Goal: Information Seeking & Learning: Learn about a topic

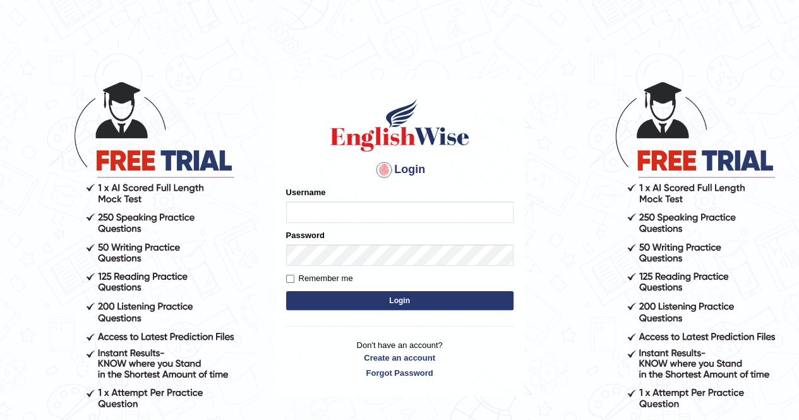
type input "Kiran1228"
click at [385, 300] on button "Login" at bounding box center [399, 300] width 227 height 19
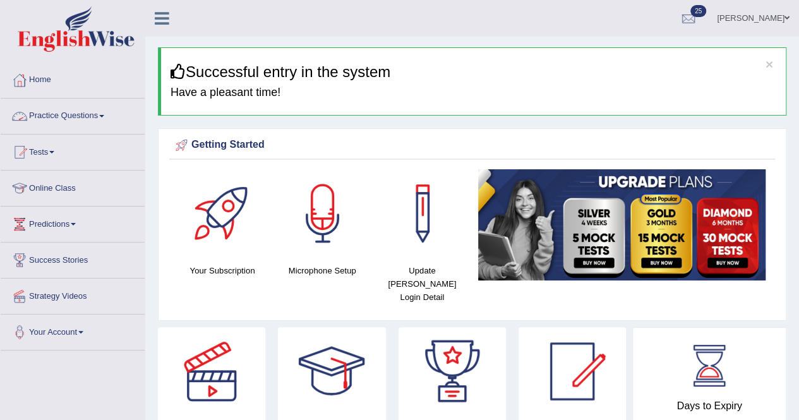
click at [81, 113] on link "Practice Questions" at bounding box center [73, 115] width 144 height 32
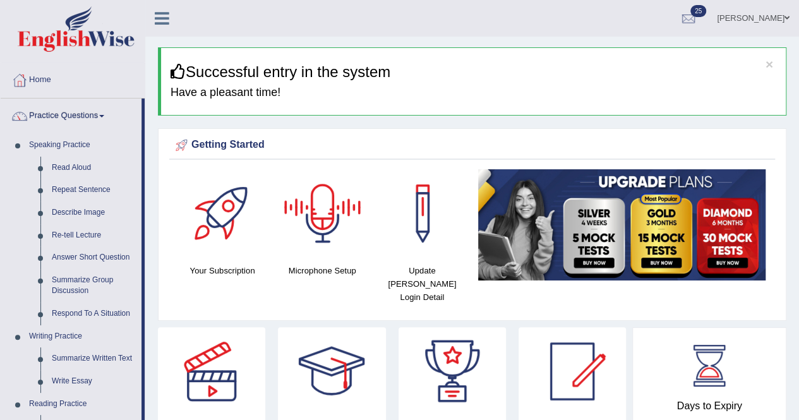
scroll to position [367, 0]
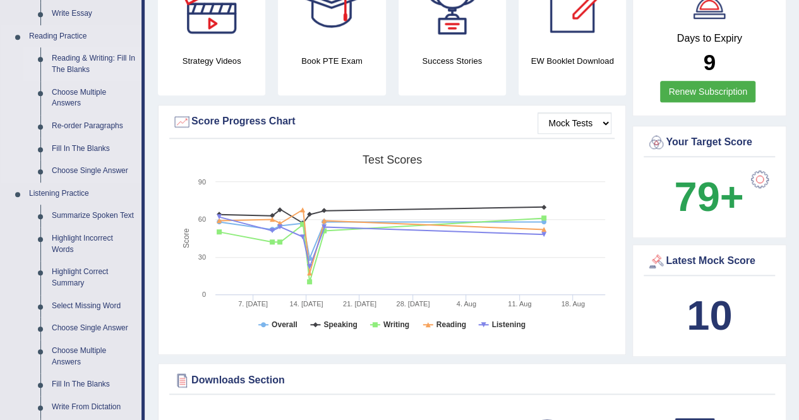
click at [101, 71] on link "Reading & Writing: Fill In The Blanks" at bounding box center [93, 63] width 95 height 33
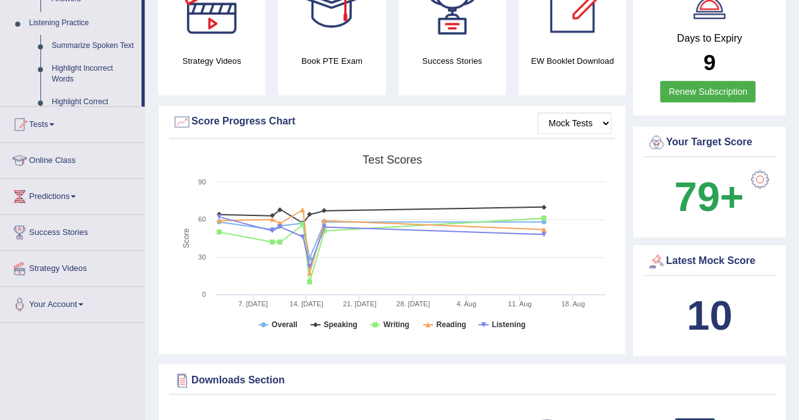
scroll to position [162, 0]
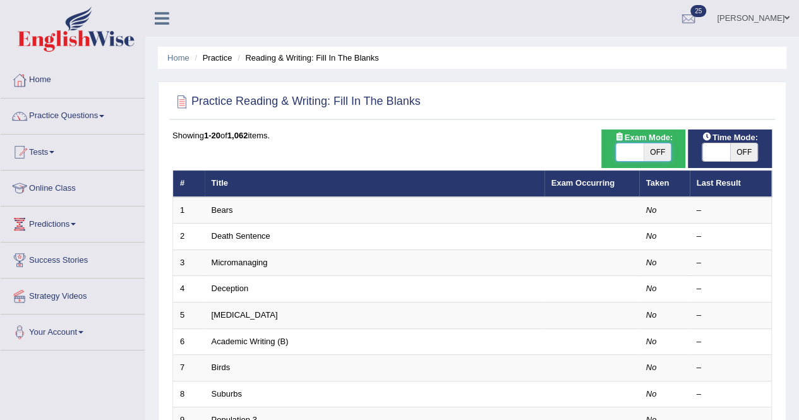
click at [628, 155] on span at bounding box center [630, 152] width 28 height 18
checkbox input "true"
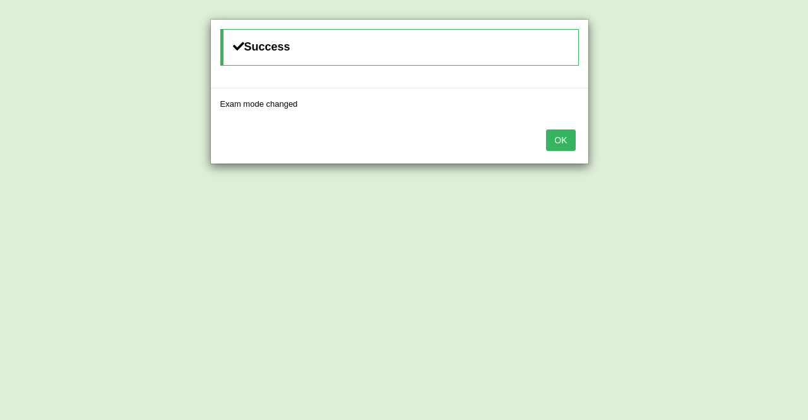
click at [557, 142] on button "OK" at bounding box center [560, 139] width 29 height 21
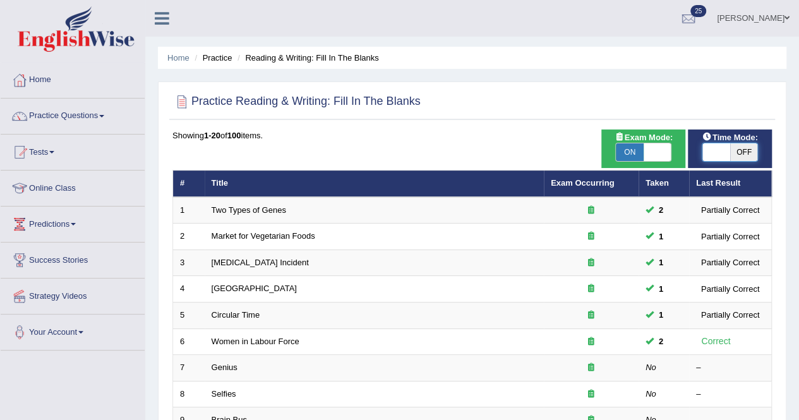
click at [714, 159] on span at bounding box center [716, 152] width 28 height 18
checkbox input "true"
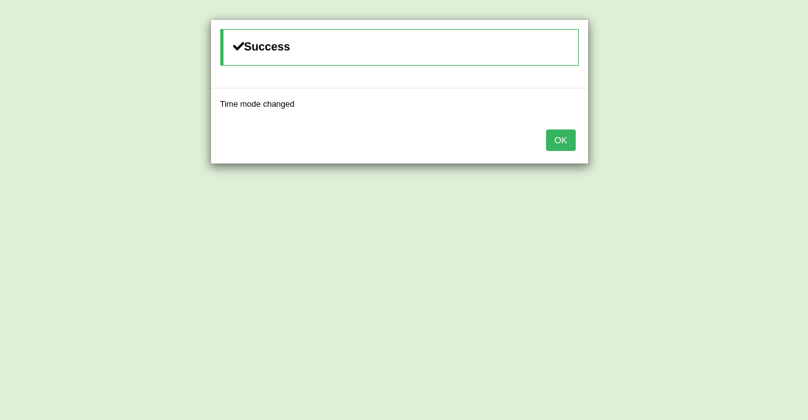
click at [553, 135] on button "OK" at bounding box center [560, 139] width 29 height 21
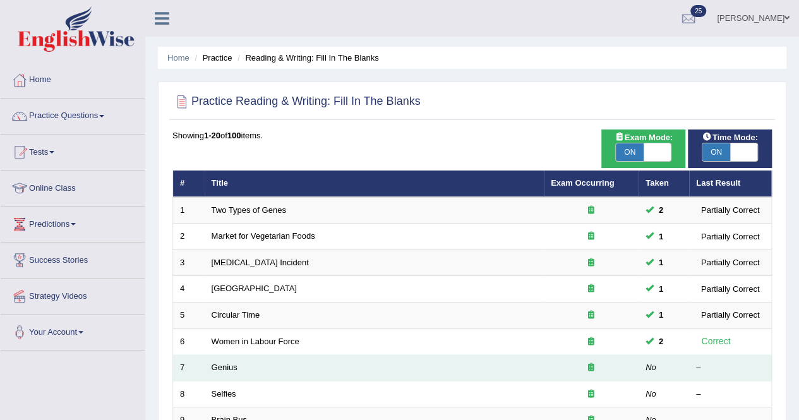
drag, startPoint x: 225, startPoint y: 364, endPoint x: 232, endPoint y: 360, distance: 8.2
click at [225, 364] on link "Genius" at bounding box center [225, 366] width 26 height 9
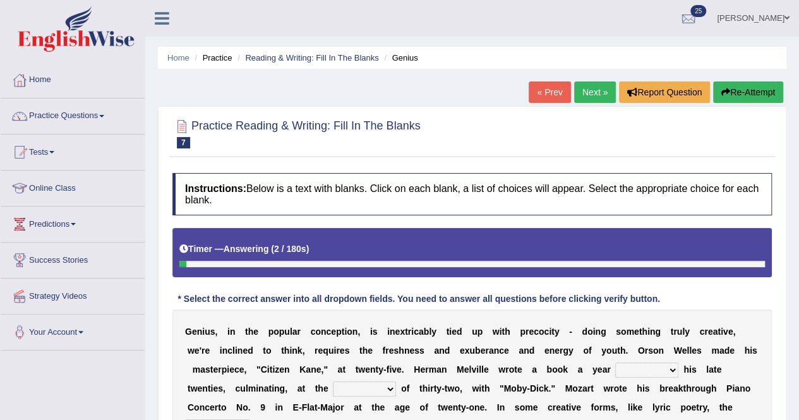
scroll to position [242, 0]
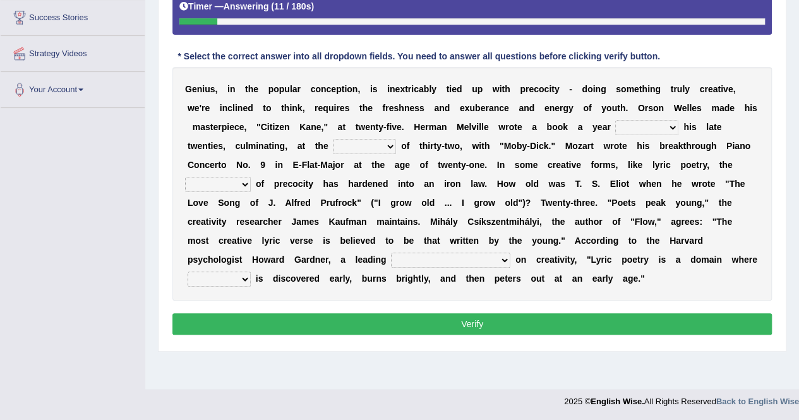
click at [669, 128] on select "on without through over" at bounding box center [646, 127] width 63 height 15
select select "over"
click at [615, 120] on select "on without through over" at bounding box center [646, 127] width 63 height 15
click at [391, 143] on select "proportion rate age cost" at bounding box center [364, 146] width 63 height 15
select select "age"
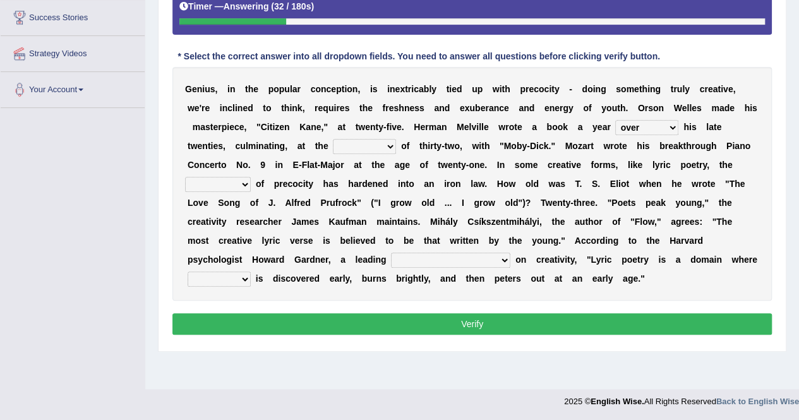
click at [333, 139] on select "proportion rate age cost" at bounding box center [364, 146] width 63 height 15
click at [241, 179] on select "junction importance structure inferiority" at bounding box center [218, 184] width 66 height 15
select select "structure"
click at [185, 177] on select "junction importance structure inferiority" at bounding box center [218, 184] width 66 height 15
click at [446, 254] on select "master supremacy authority atheist" at bounding box center [450, 260] width 119 height 15
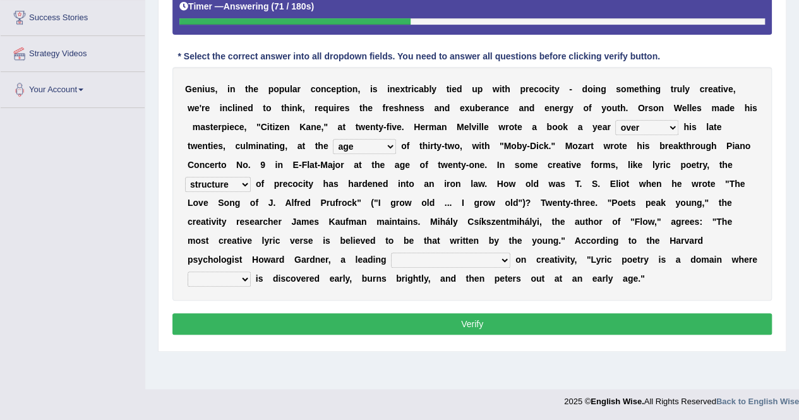
select select "authority"
click at [391, 253] on select "master supremacy authority atheist" at bounding box center [450, 260] width 119 height 15
click at [240, 275] on select "fire derk offender talent" at bounding box center [219, 279] width 63 height 15
select select "fire"
click at [188, 272] on select "fire derk offender talent" at bounding box center [219, 279] width 63 height 15
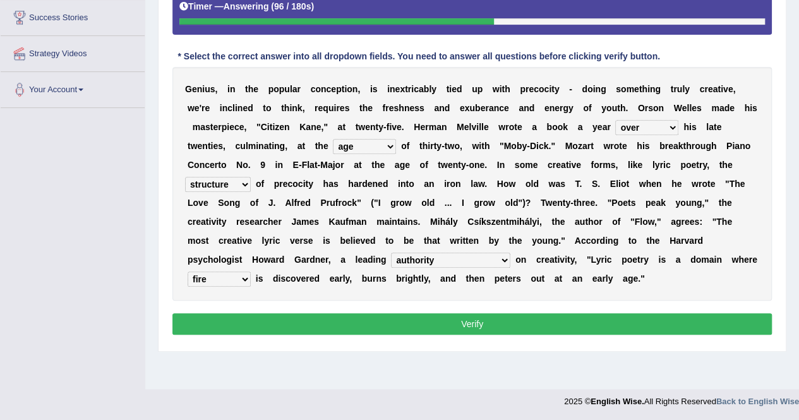
click at [666, 123] on select "on without through over" at bounding box center [646, 127] width 63 height 15
select select "on"
click at [615, 120] on select "on without through over" at bounding box center [646, 127] width 63 height 15
click at [455, 319] on button "Verify" at bounding box center [471, 323] width 599 height 21
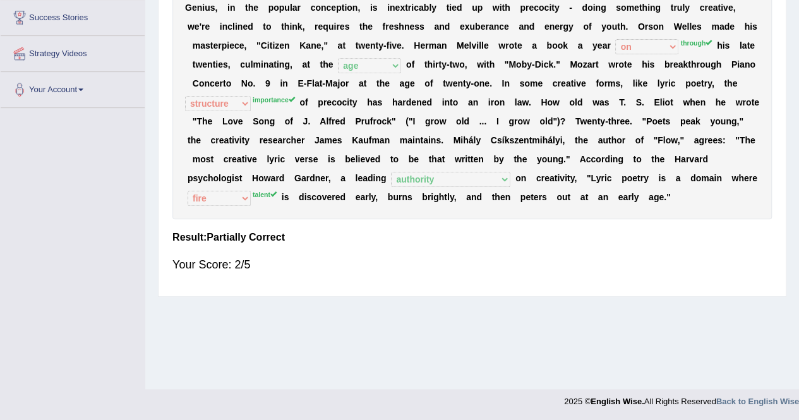
scroll to position [0, 0]
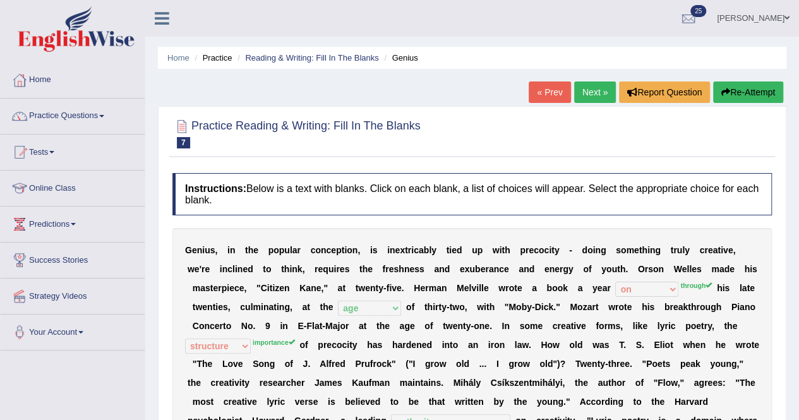
click at [600, 90] on link "Next »" at bounding box center [595, 91] width 42 height 21
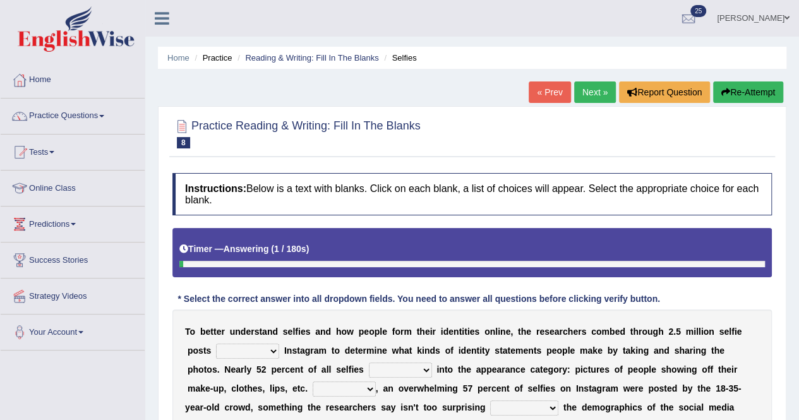
scroll to position [242, 0]
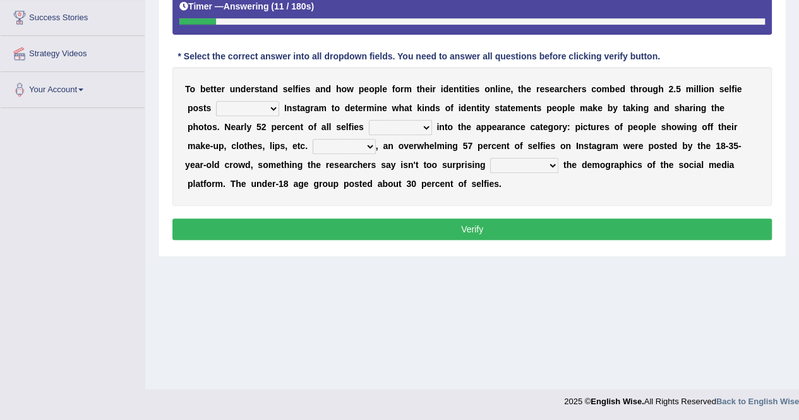
click at [277, 107] on select "of in above on" at bounding box center [247, 108] width 63 height 15
select select "on"
click at [216, 101] on select "of in above on" at bounding box center [247, 108] width 63 height 15
click at [421, 126] on select "fall fallen fell falls" at bounding box center [400, 127] width 63 height 15
select select "fell"
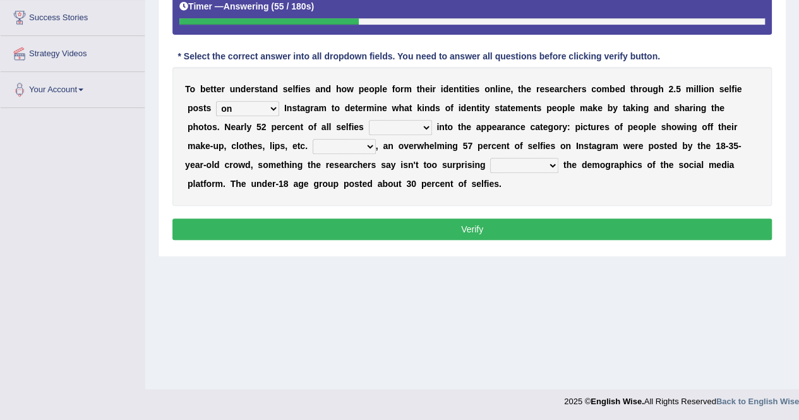
click at [369, 120] on select "fall fallen fell falls" at bounding box center [400, 127] width 63 height 15
click at [371, 145] on select "Along with Although Overall However" at bounding box center [344, 146] width 63 height 15
click at [313, 139] on select "Along with Although Overall However" at bounding box center [344, 146] width 63 height 15
click at [373, 143] on select "Along with Although Overall However" at bounding box center [344, 146] width 63 height 15
select select "Although"
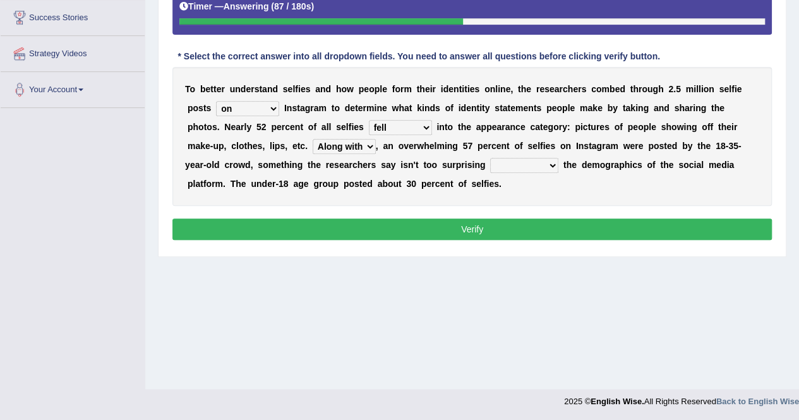
click at [313, 139] on select "Along with Although Overall However" at bounding box center [344, 146] width 63 height 15
click at [554, 164] on select "consider considered considering to consider" at bounding box center [524, 165] width 68 height 15
select select "considered"
click at [490, 158] on select "consider considered considering to consider" at bounding box center [524, 165] width 68 height 15
click at [454, 224] on button "Verify" at bounding box center [471, 228] width 599 height 21
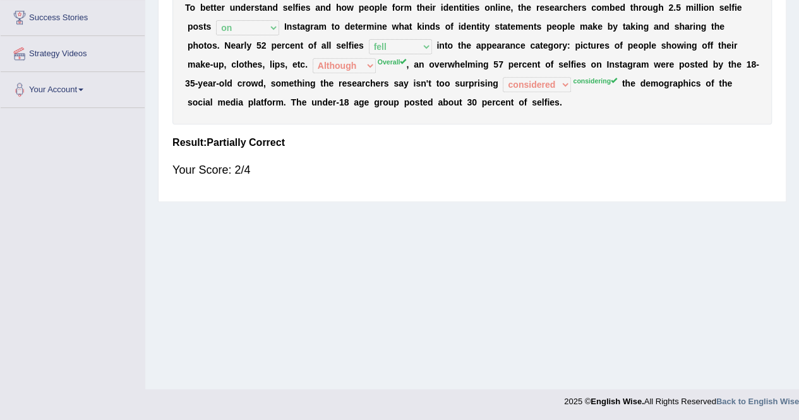
scroll to position [0, 0]
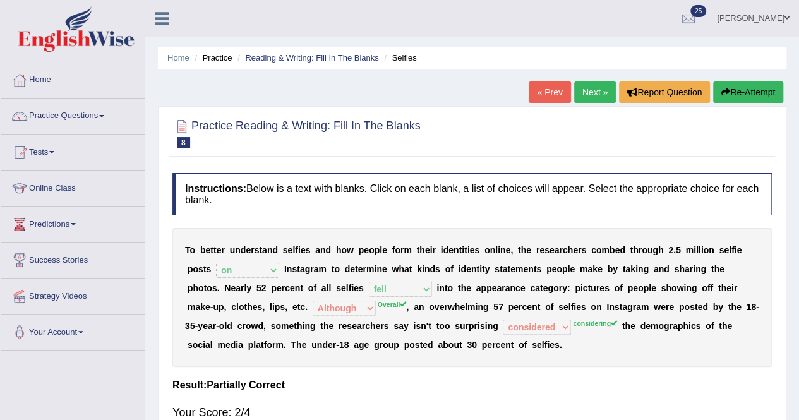
click at [592, 92] on link "Next »" at bounding box center [595, 91] width 42 height 21
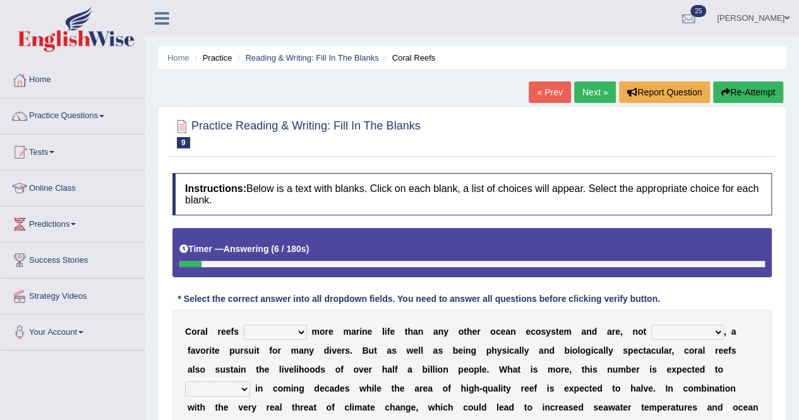
scroll to position [242, 0]
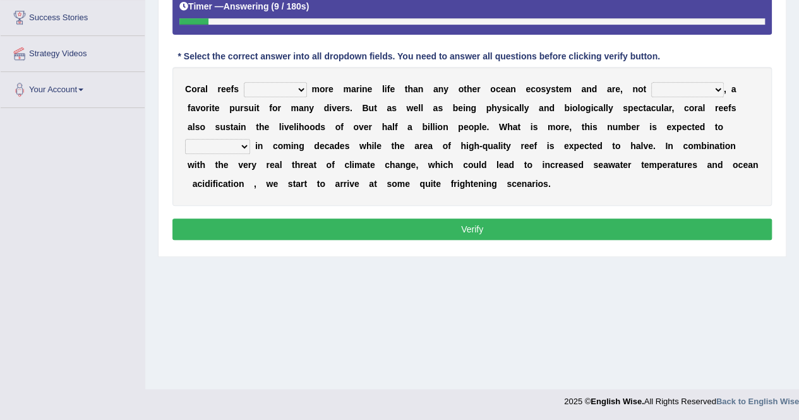
click at [297, 84] on select "curb harvest support cultivate" at bounding box center [275, 89] width 63 height 15
select select "cultivate"
click at [244, 82] on select "curb harvest support cultivate" at bounding box center [275, 89] width 63 height 15
click at [717, 90] on select "seemingly specifically demandingly surprisingly" at bounding box center [687, 89] width 73 height 15
select select "surprisingly"
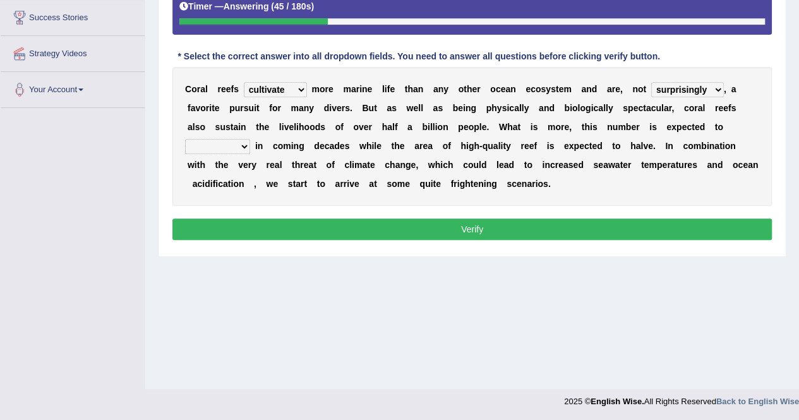
click at [651, 82] on select "seemingly specifically demandingly surprisingly" at bounding box center [687, 89] width 73 height 15
click at [246, 143] on select "appear double countdown unravel" at bounding box center [217, 146] width 65 height 15
select select "double"
click at [185, 139] on select "appear double countdown unravel" at bounding box center [217, 146] width 65 height 15
click at [295, 87] on select "curb harvest support cultivate" at bounding box center [275, 89] width 63 height 15
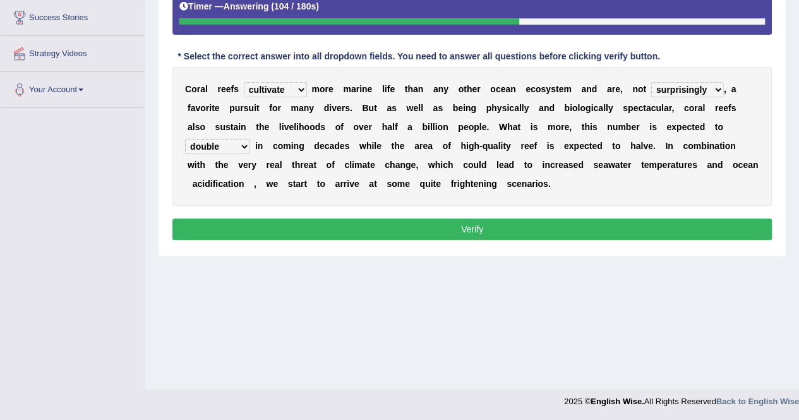
click at [517, 69] on div "C o r a l r e e f s curb harvest support cultivate m o r e m a r i n e l i f e …" at bounding box center [471, 136] width 599 height 139
click at [716, 87] on select "seemingly specifically demandingly surprisingly" at bounding box center [687, 89] width 73 height 15
click at [705, 202] on div "C o r a l r e e f s curb harvest support cultivate m o r e m a r i n e l i f e …" at bounding box center [471, 136] width 599 height 139
click at [301, 87] on select "curb harvest support cultivate" at bounding box center [275, 89] width 63 height 15
click at [715, 86] on select "seemingly specifically demandingly surprisingly" at bounding box center [687, 89] width 73 height 15
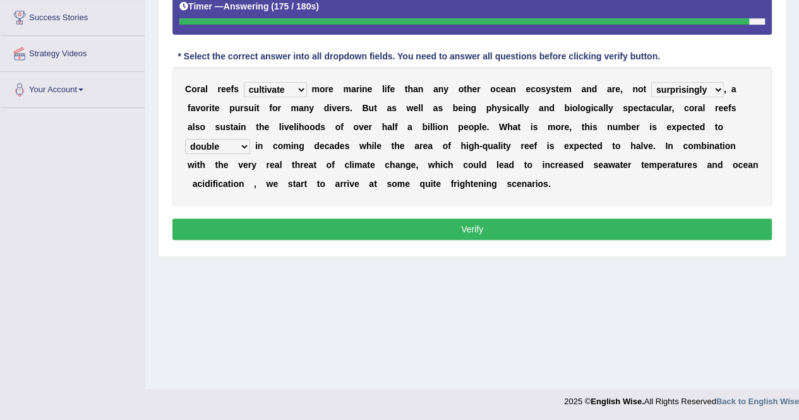
click at [585, 189] on div "C o r a l r e e f s curb harvest support cultivate m o r e m a r i n e l i f e …" at bounding box center [471, 136] width 599 height 139
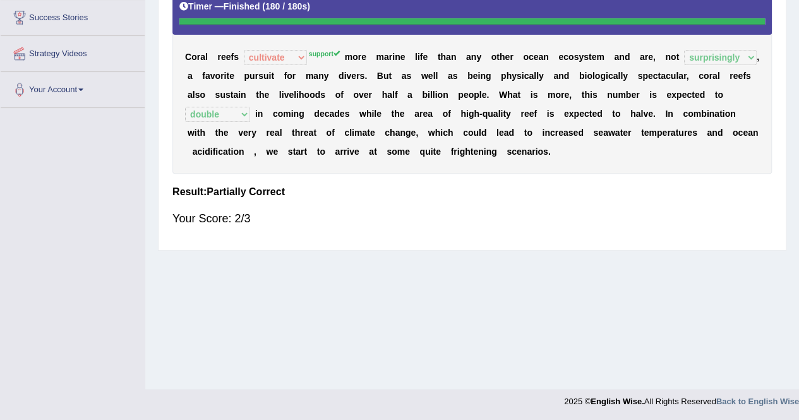
scroll to position [0, 0]
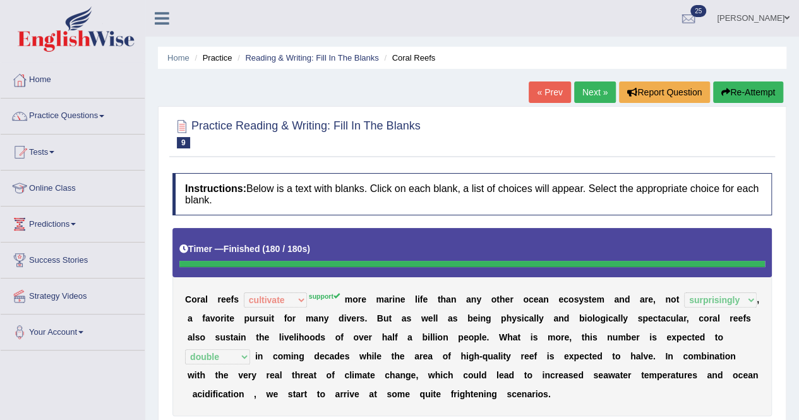
click at [587, 89] on link "Next »" at bounding box center [595, 91] width 42 height 21
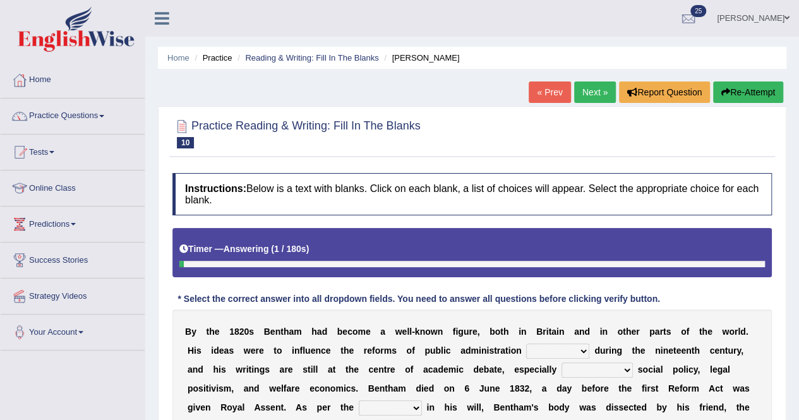
scroll to position [242, 0]
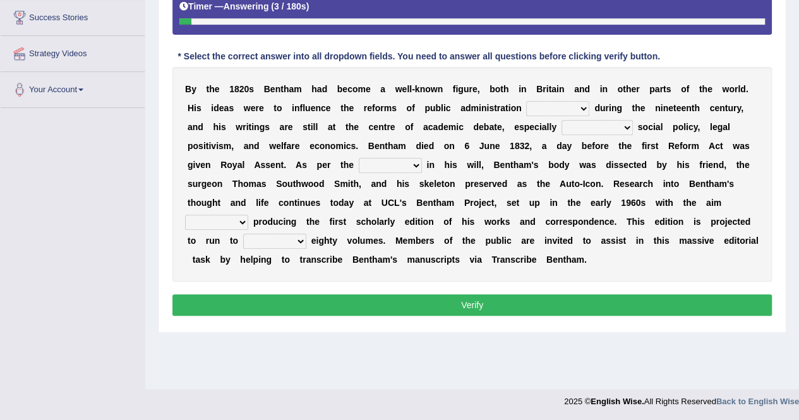
click at [577, 107] on select "made caused taken happened" at bounding box center [557, 108] width 63 height 15
select select "happened"
click at [526, 101] on select "made caused taken happened" at bounding box center [557, 108] width 63 height 15
click at [624, 130] on select "as regards compared to as long as in case of" at bounding box center [596, 127] width 71 height 15
select select "compared to"
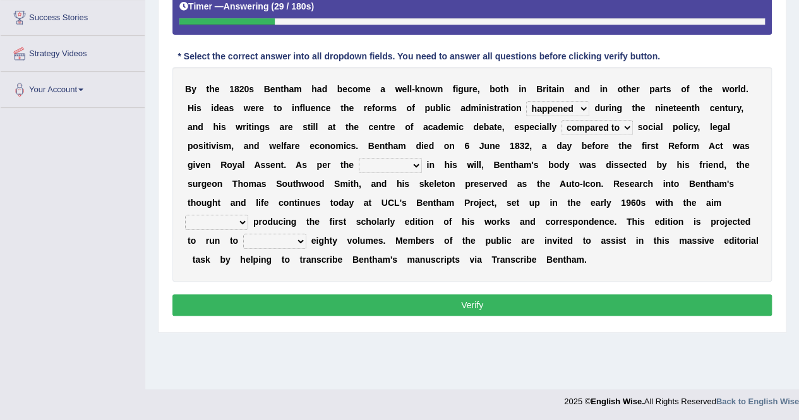
click at [561, 120] on select "as regards compared to as long as in case of" at bounding box center [596, 127] width 71 height 15
click at [417, 164] on select "directions parts categories levels" at bounding box center [390, 165] width 63 height 15
select select "directions"
click at [359, 158] on select "directions parts categories levels" at bounding box center [390, 165] width 63 height 15
click at [240, 218] on select "for about as of" at bounding box center [216, 222] width 63 height 15
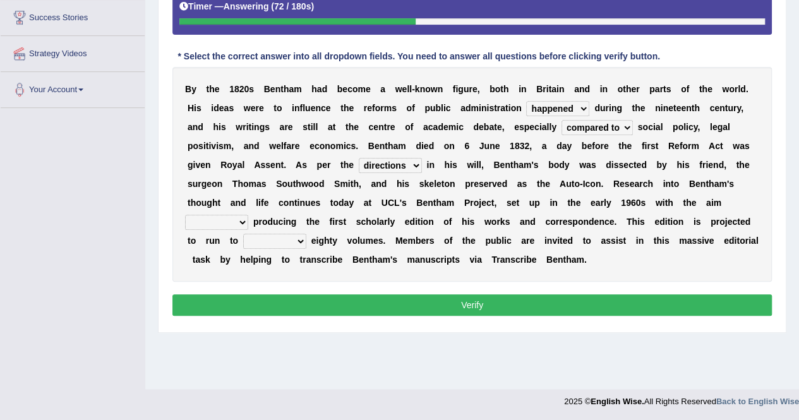
click at [185, 215] on select "for about as of" at bounding box center [216, 222] width 63 height 15
click at [242, 221] on select "for about as of" at bounding box center [216, 222] width 63 height 15
select select "about"
click at [185, 215] on select "for about as of" at bounding box center [216, 222] width 63 height 15
click at [299, 242] on select "mostly almost just some" at bounding box center [274, 241] width 63 height 15
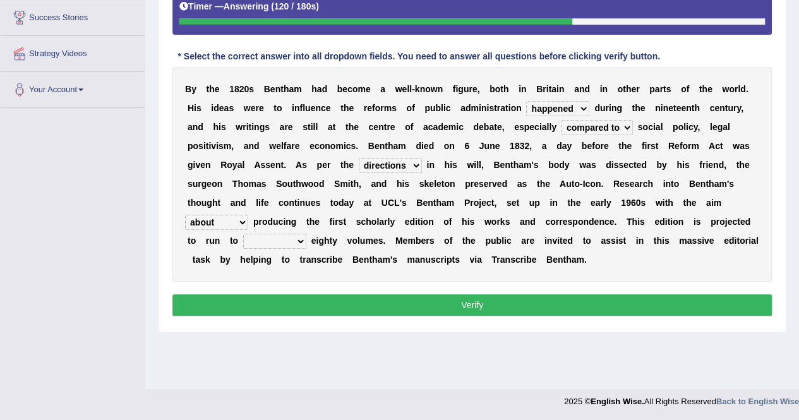
select select "almost"
click at [243, 234] on select "mostly almost just some" at bounding box center [274, 241] width 63 height 15
click at [298, 236] on select "mostly almost just some" at bounding box center [274, 241] width 63 height 15
click at [579, 107] on select "made caused taken happened" at bounding box center [557, 108] width 63 height 15
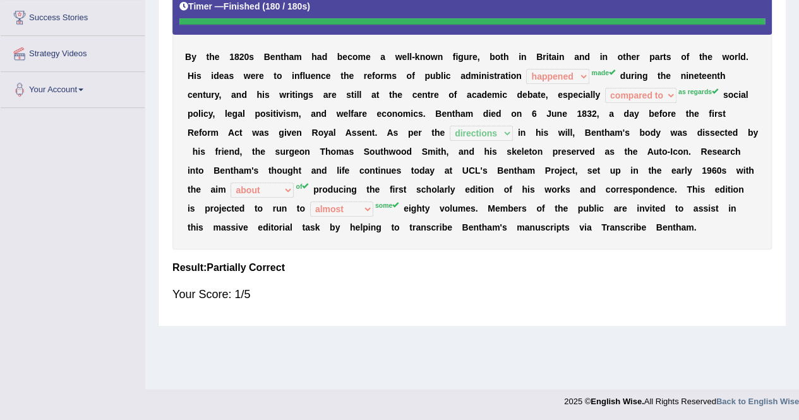
click at [796, 122] on div "Home Practice Reading & Writing: Fill In The Blanks Bentham « Prev Next » Repor…" at bounding box center [472, 73] width 654 height 631
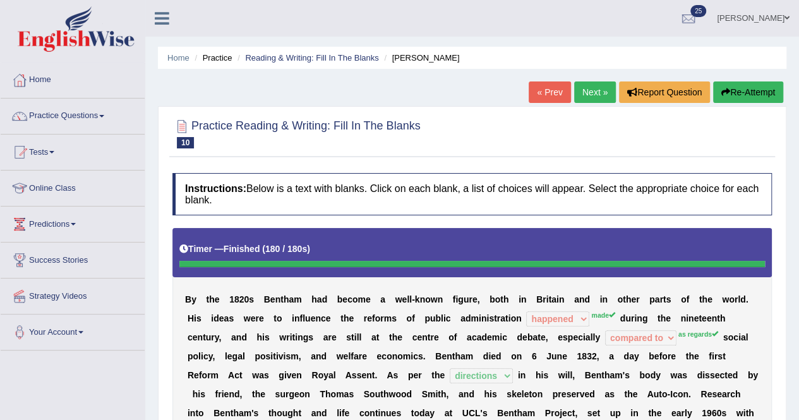
click at [740, 94] on button "Re-Attempt" at bounding box center [748, 91] width 70 height 21
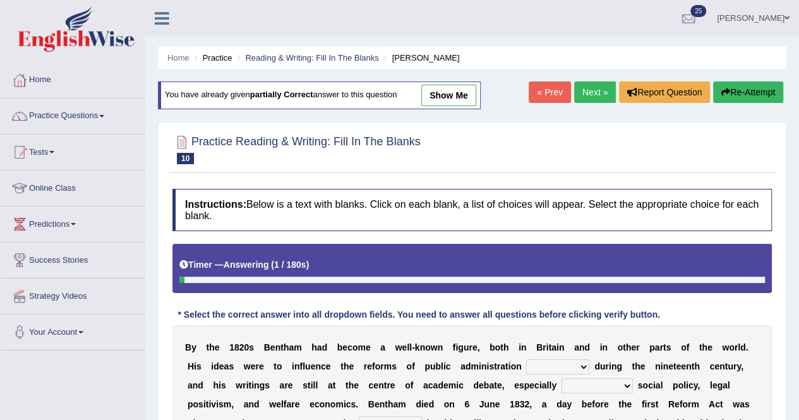
scroll to position [242, 0]
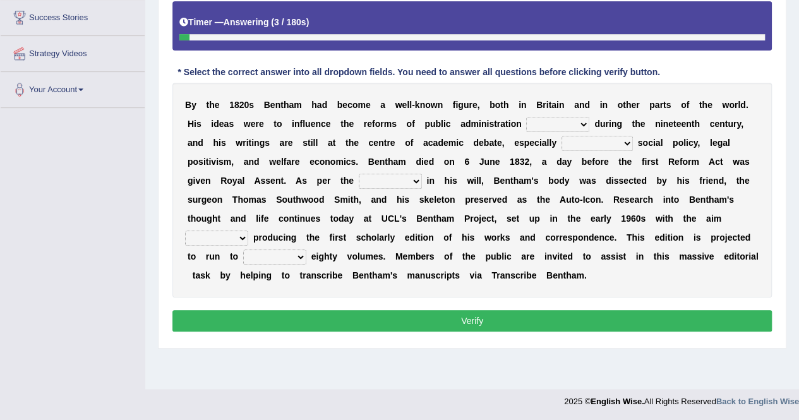
click at [580, 122] on select "made caused taken happened" at bounding box center [557, 124] width 63 height 15
select select "made"
click at [526, 117] on select "made caused taken happened" at bounding box center [557, 124] width 63 height 15
click at [625, 136] on select "as regards compared to as long as in case of" at bounding box center [596, 143] width 71 height 15
select select "as regards"
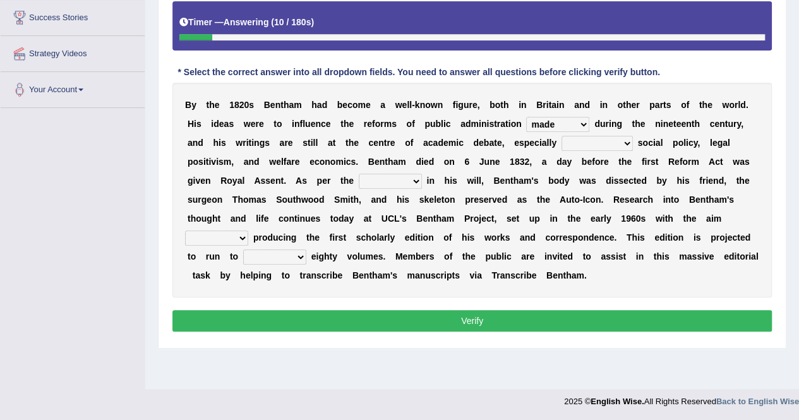
click at [561, 136] on select "as regards compared to as long as in case of" at bounding box center [596, 143] width 71 height 15
click at [412, 179] on select "directions parts categories levels" at bounding box center [390, 181] width 63 height 15
select select "directions"
click at [359, 174] on select "directions parts categories levels" at bounding box center [390, 181] width 63 height 15
click at [241, 237] on select "for about as of" at bounding box center [216, 237] width 63 height 15
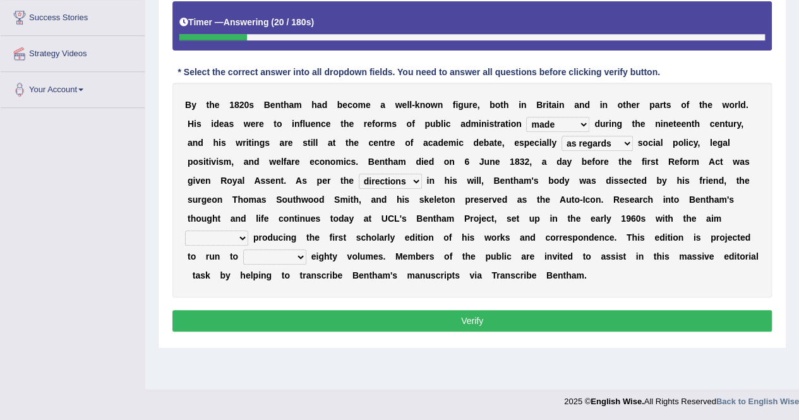
select select "as"
click at [185, 230] on select "for about as of" at bounding box center [216, 237] width 63 height 15
click at [301, 253] on select "mostly almost just some" at bounding box center [274, 256] width 63 height 15
select select "some"
click at [243, 249] on select "mostly almost just some" at bounding box center [274, 256] width 63 height 15
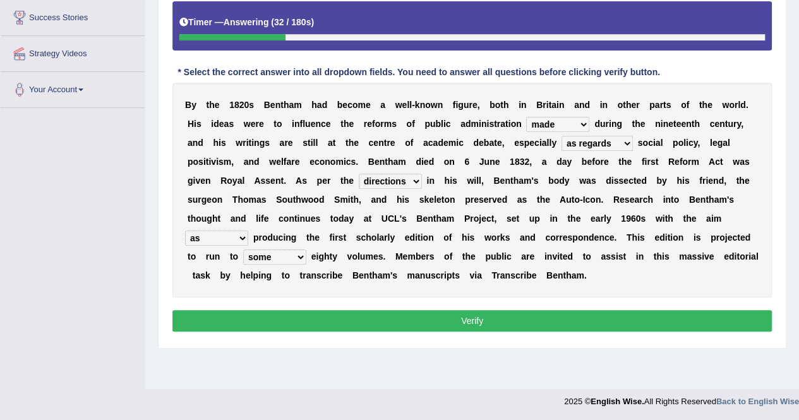
click at [463, 310] on button "Verify" at bounding box center [471, 320] width 599 height 21
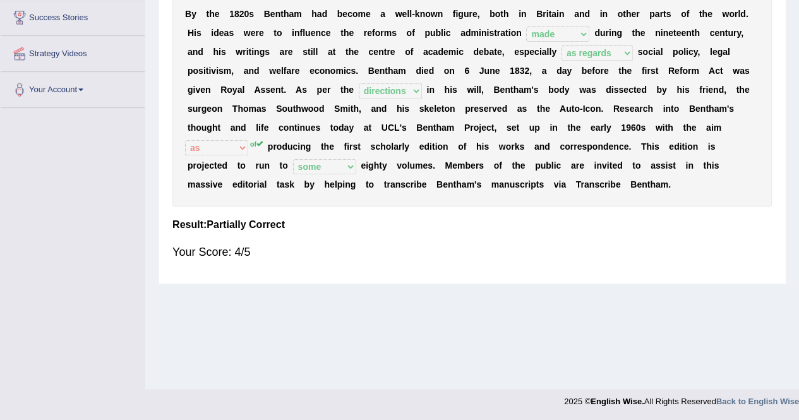
scroll to position [0, 0]
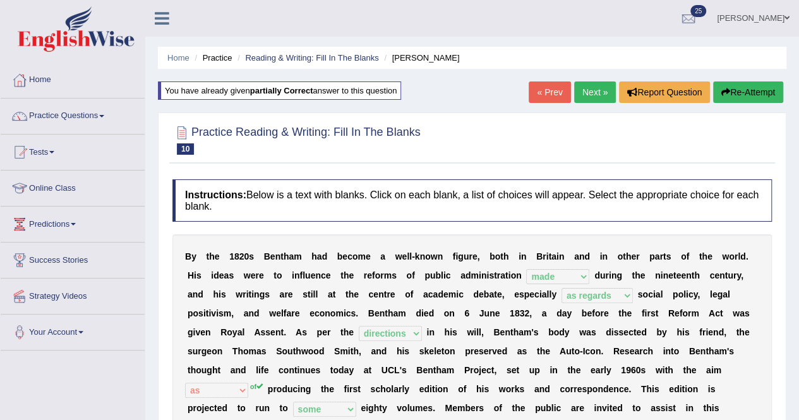
click at [600, 90] on link "Next »" at bounding box center [595, 91] width 42 height 21
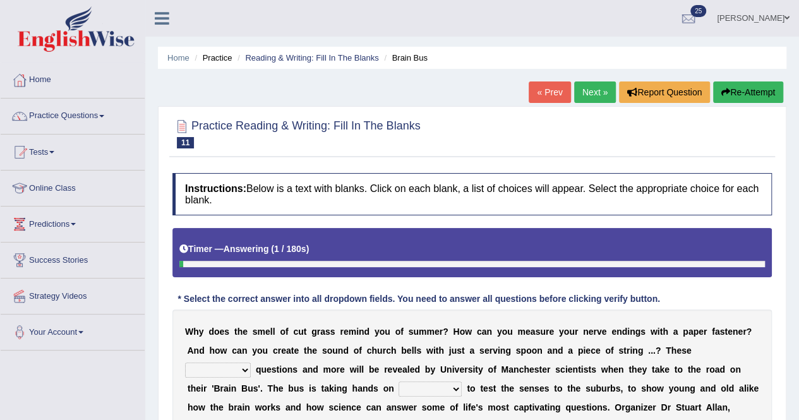
scroll to position [242, 0]
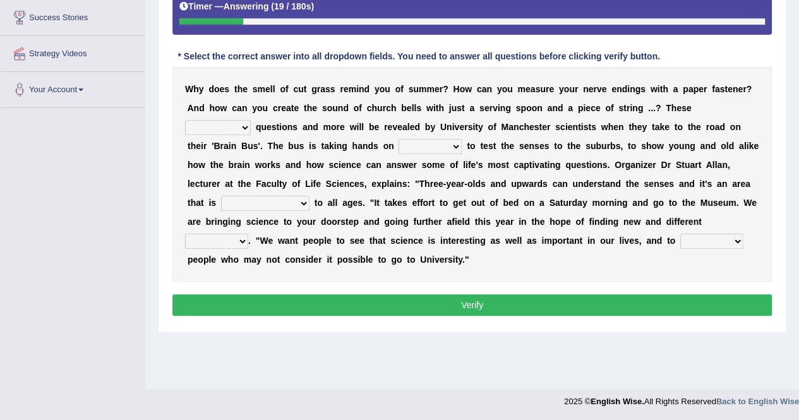
click at [243, 129] on select "fascinating unattended gratuitous underlying" at bounding box center [218, 127] width 66 height 15
click at [185, 120] on select "fascinating unattended gratuitous underlying" at bounding box center [218, 127] width 66 height 15
click at [239, 127] on select "fascinating unattended gratuitous underlying" at bounding box center [218, 127] width 66 height 15
select select "underlying"
click at [185, 120] on select "fascinating unattended gratuitous underlying" at bounding box center [218, 127] width 66 height 15
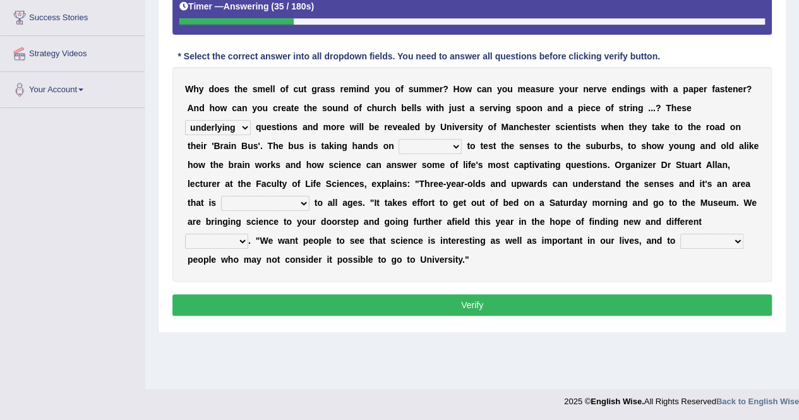
click at [453, 143] on select "activities mages facets revenues" at bounding box center [429, 146] width 63 height 15
select select "activities"
click at [398, 139] on select "activities mages facets revenues" at bounding box center [429, 146] width 63 height 15
click at [301, 200] on select "misleading disproportionate intriguing proximal" at bounding box center [265, 203] width 88 height 15
click at [221, 196] on select "misleading disproportionate intriguing proximal" at bounding box center [265, 203] width 88 height 15
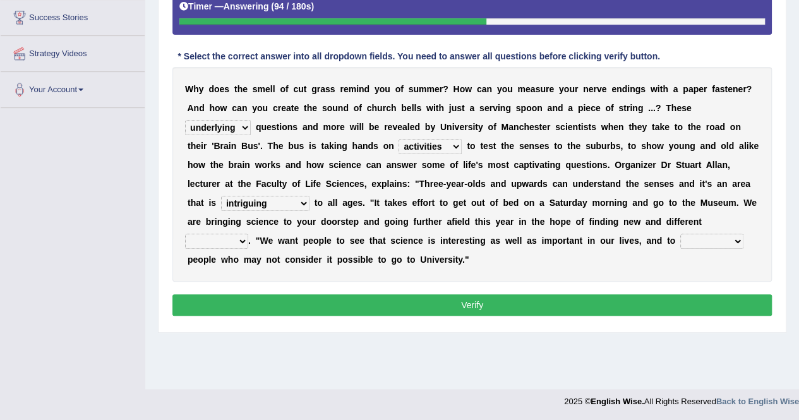
click at [301, 198] on select "misleading disproportionate intriguing proximal" at bounding box center [265, 203] width 88 height 15
select select "proximal"
click at [221, 196] on select "misleading disproportionate intriguing proximal" at bounding box center [265, 203] width 88 height 15
click at [239, 246] on select "groups mobs auditors audiences" at bounding box center [216, 241] width 63 height 15
click at [293, 282] on div "Instructions: Below is a text with blanks. Click on each blank, a list of choic…" at bounding box center [472, 125] width 606 height 402
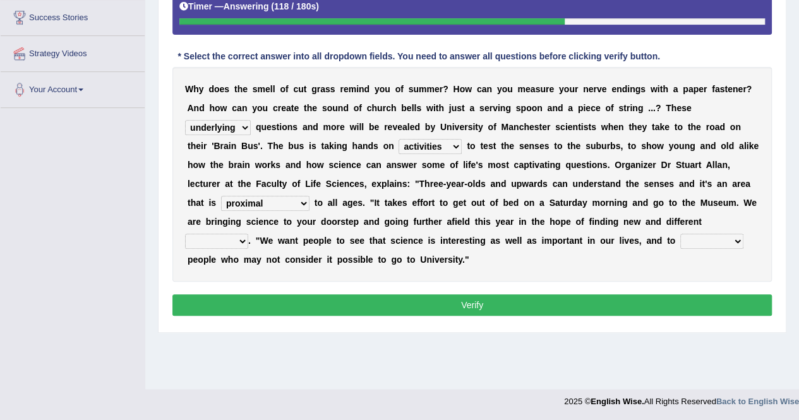
click at [242, 238] on select "groups mobs auditors audiences" at bounding box center [216, 241] width 63 height 15
select select "groups"
click at [185, 234] on select "groups mobs auditors audiences" at bounding box center [216, 241] width 63 height 15
click at [738, 238] on select "force plead credit encourage" at bounding box center [711, 241] width 63 height 15
select select "encourage"
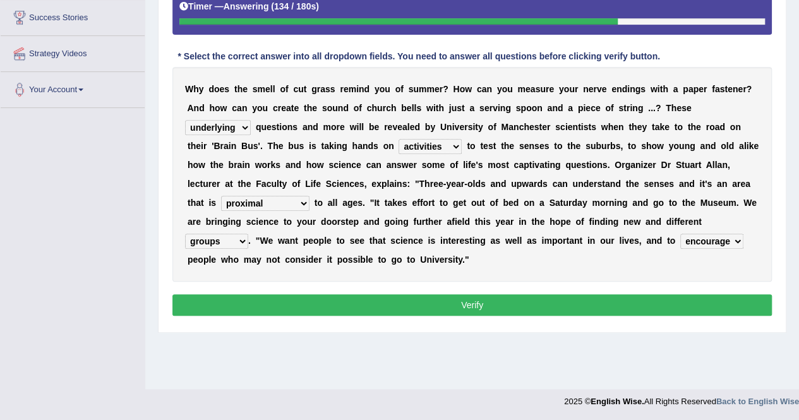
click at [680, 234] on select "force plead credit encourage" at bounding box center [711, 241] width 63 height 15
click at [248, 123] on select "fascinating unattended gratuitous underlying" at bounding box center [218, 127] width 66 height 15
click at [246, 126] on select "fascinating unattended gratuitous underlying" at bounding box center [218, 127] width 66 height 15
select select "fascinating"
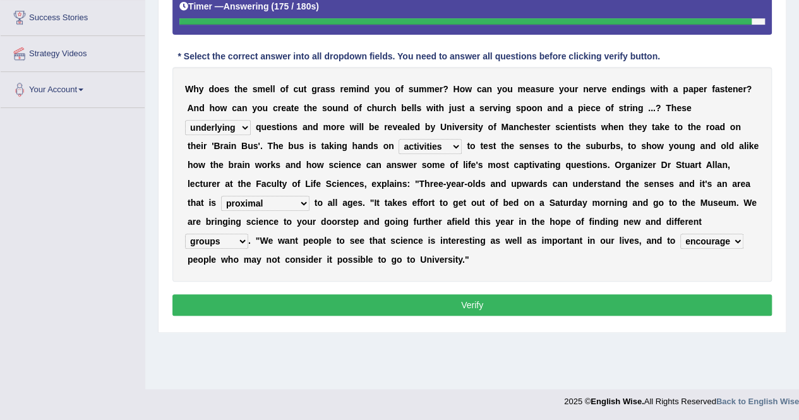
click at [185, 120] on select "fascinating unattended gratuitous underlying" at bounding box center [218, 127] width 66 height 15
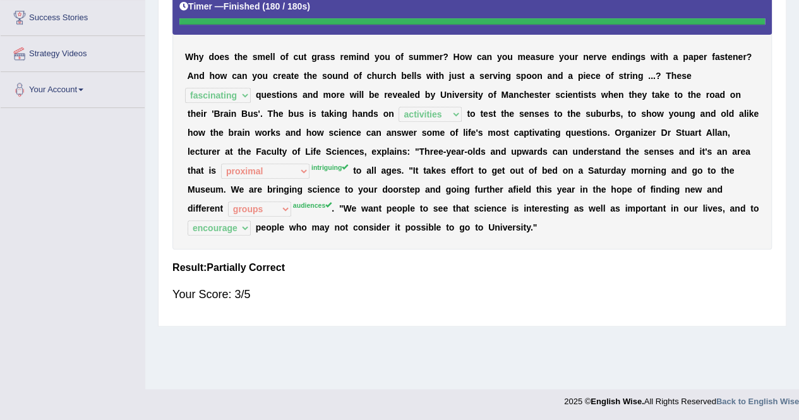
scroll to position [0, 0]
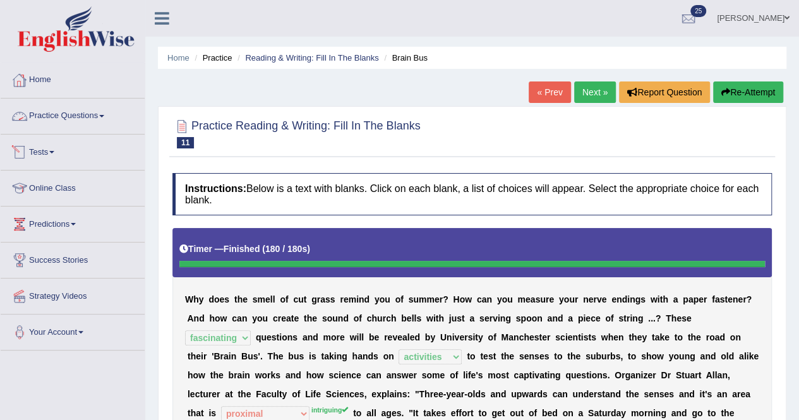
click at [46, 153] on link "Tests" at bounding box center [73, 150] width 144 height 32
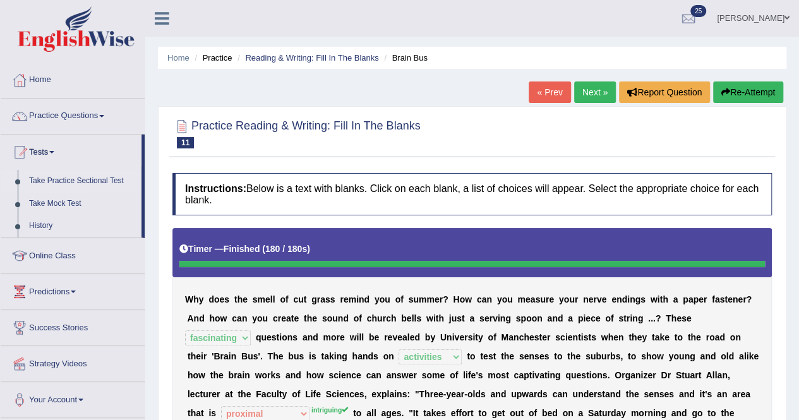
click at [55, 181] on link "Take Practice Sectional Test" at bounding box center [82, 181] width 118 height 23
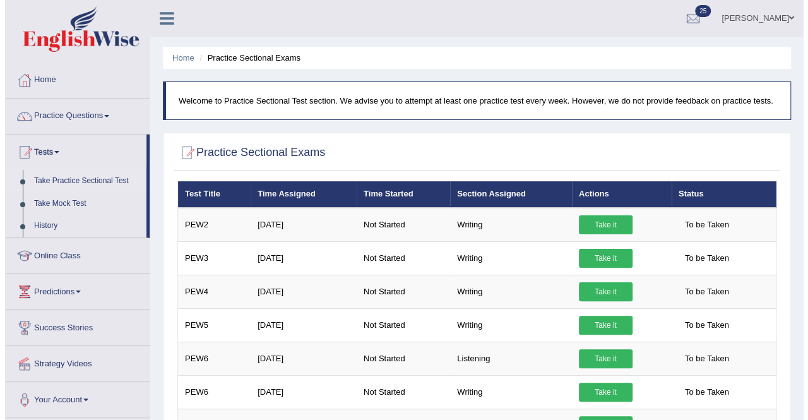
scroll to position [367, 0]
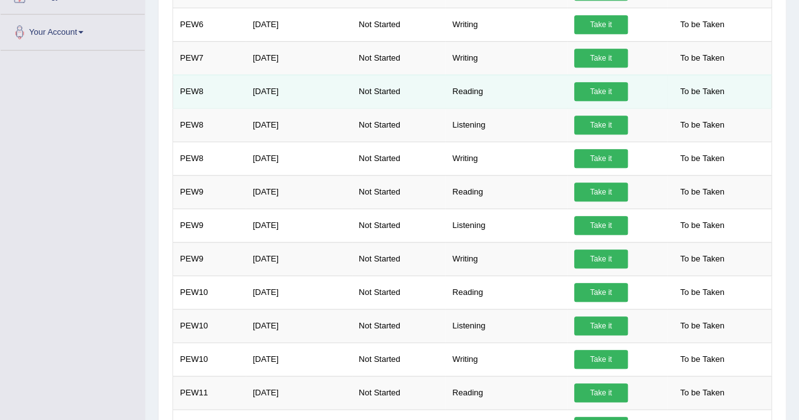
click at [599, 87] on link "Take it" at bounding box center [601, 91] width 54 height 19
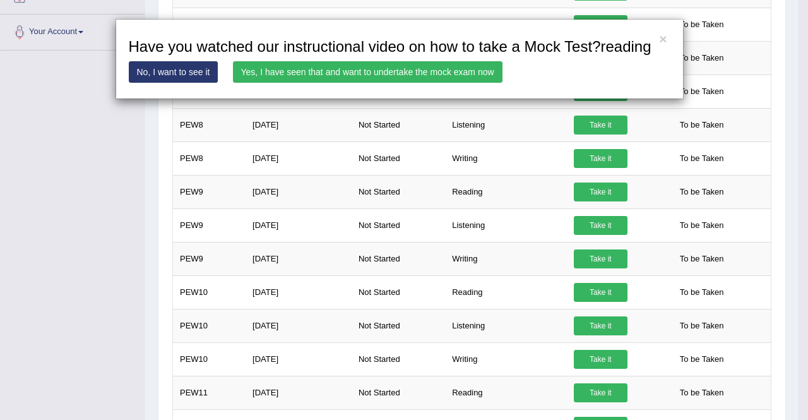
click at [409, 66] on link "Yes, I have seen that and want to undertake the mock exam now" at bounding box center [368, 71] width 270 height 21
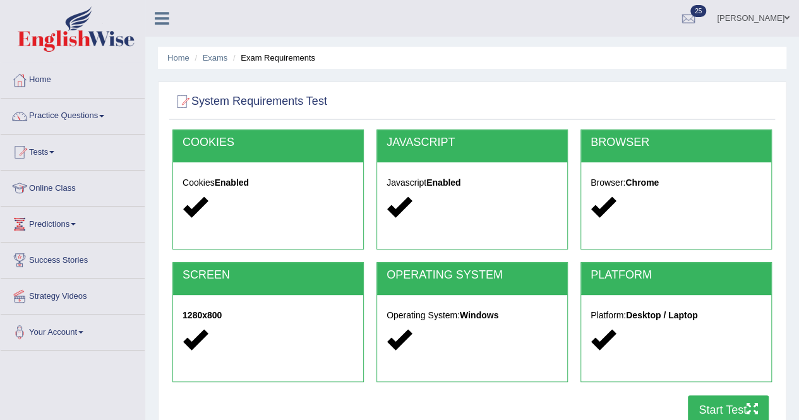
click at [730, 399] on button "Start Test" at bounding box center [728, 409] width 81 height 29
